Goal: Task Accomplishment & Management: Manage account settings

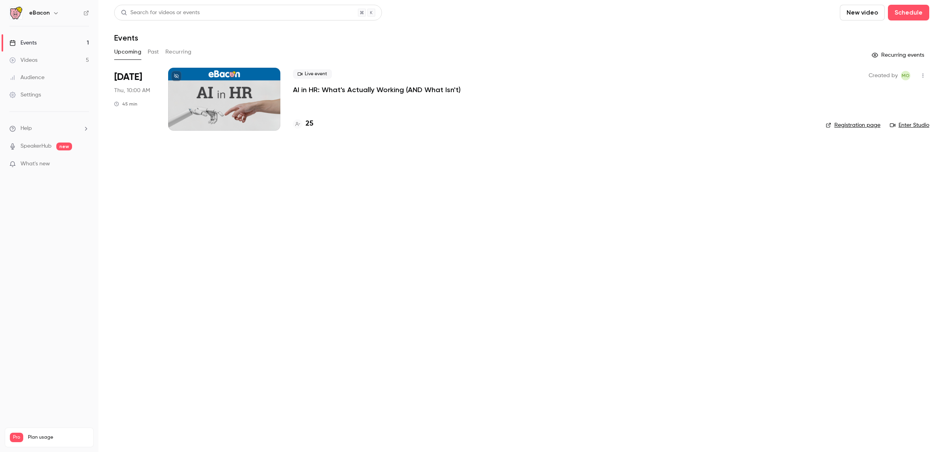
click at [921, 74] on icon "button" at bounding box center [922, 76] width 6 height 6
click at [276, 96] on div at bounding box center [472, 226] width 945 height 452
click at [251, 98] on div at bounding box center [224, 99] width 112 height 63
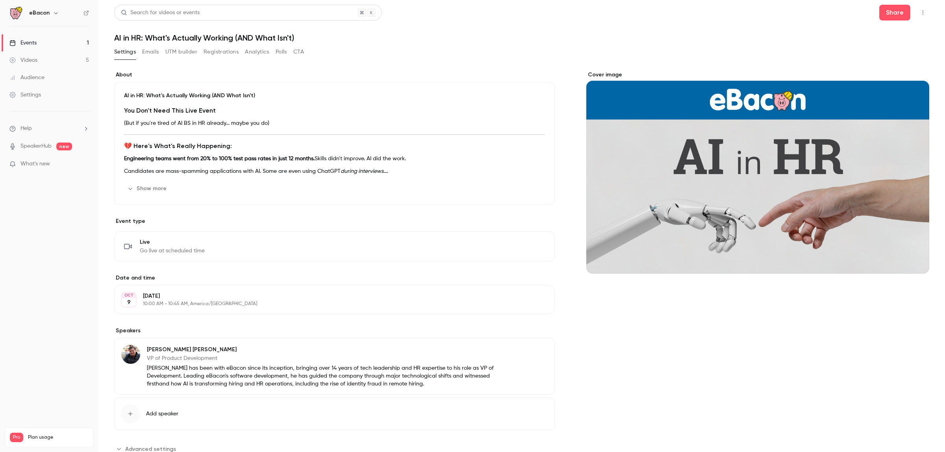
click at [919, 10] on icon "button" at bounding box center [922, 13] width 6 height 6
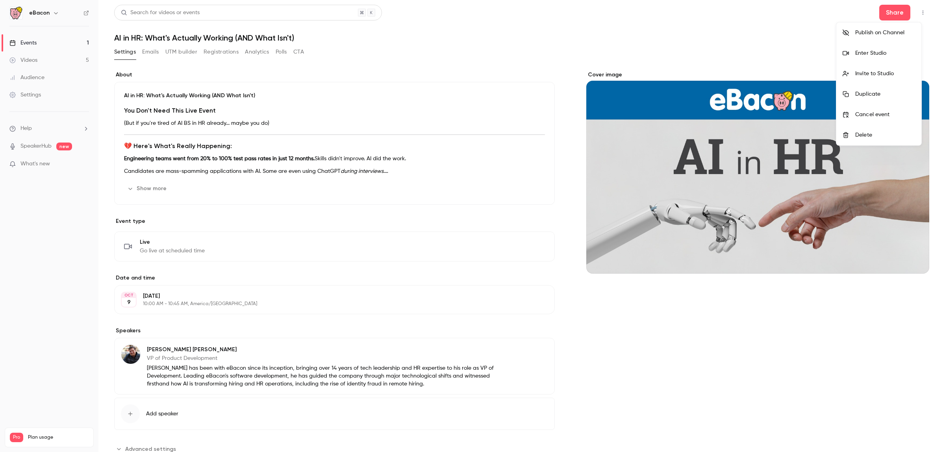
click at [880, 54] on div "Enter Studio" at bounding box center [885, 53] width 60 height 8
